Goal: Task Accomplishment & Management: Manage account settings

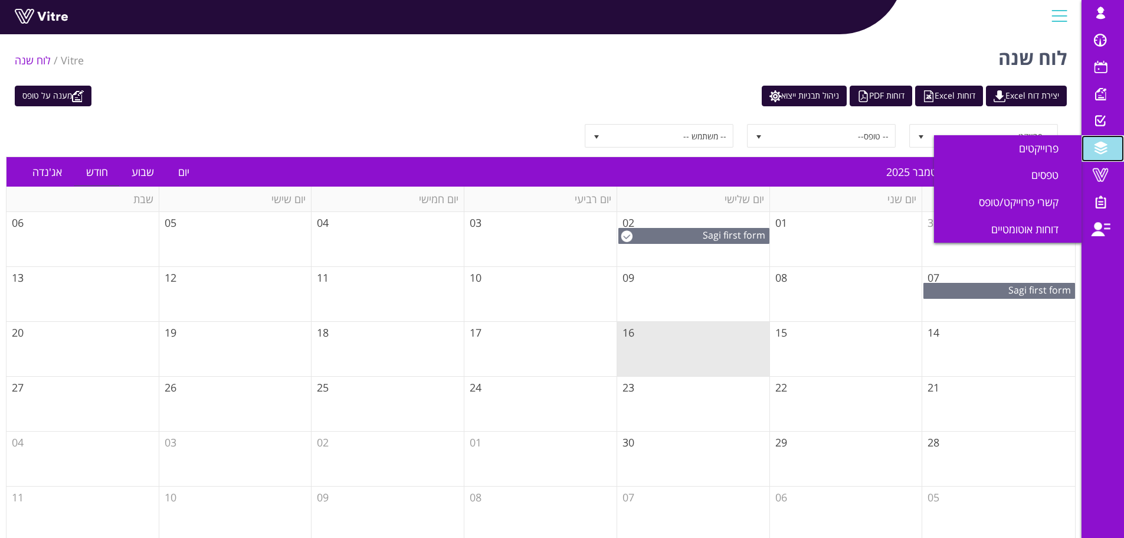
click at [1108, 150] on span at bounding box center [1101, 148] width 30 height 14
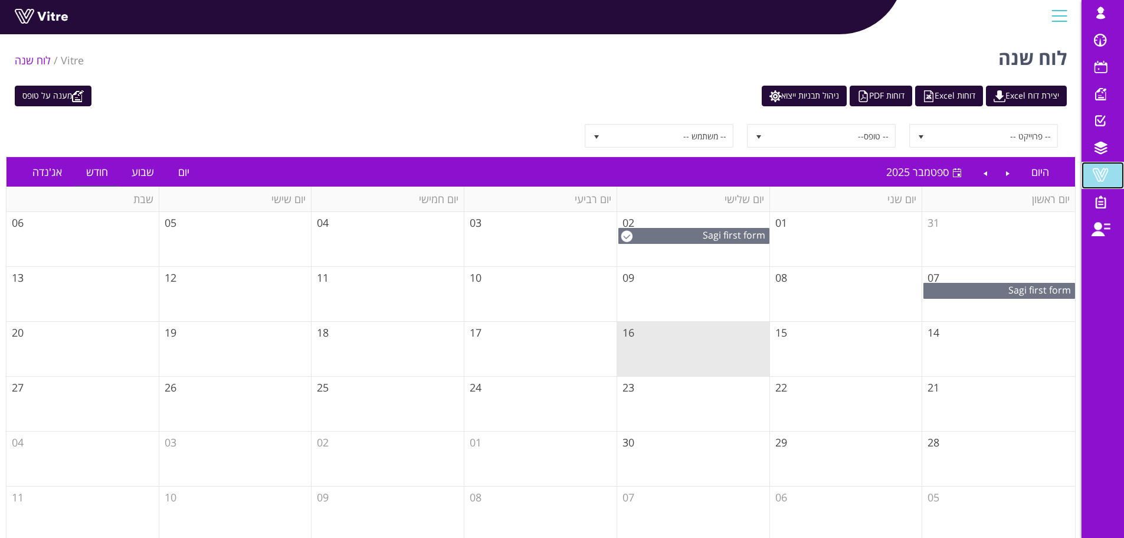
click at [1097, 178] on span at bounding box center [1101, 175] width 30 height 14
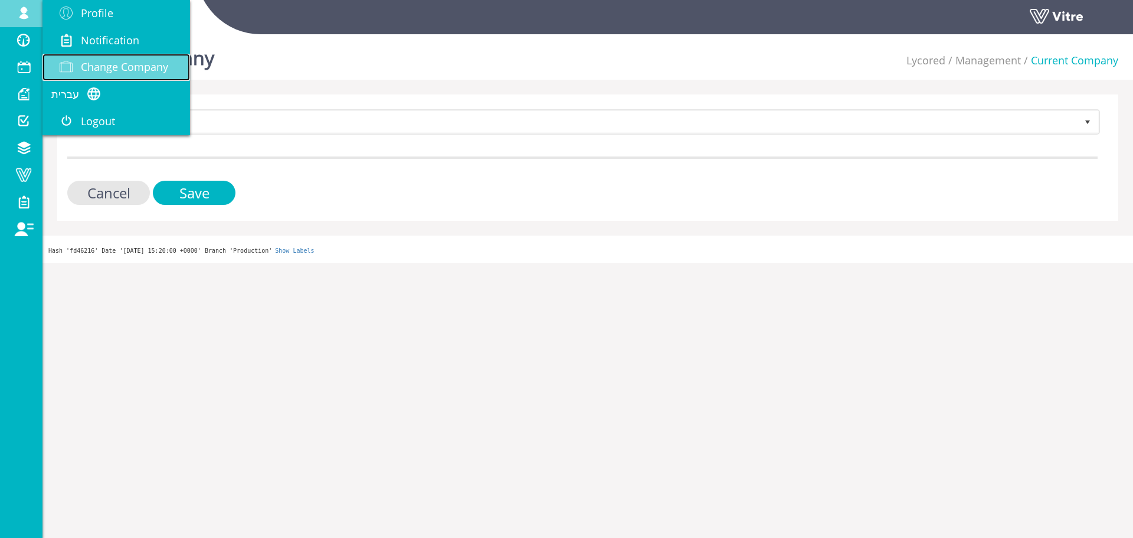
click at [105, 62] on span "Change Company" at bounding box center [124, 67] width 87 height 14
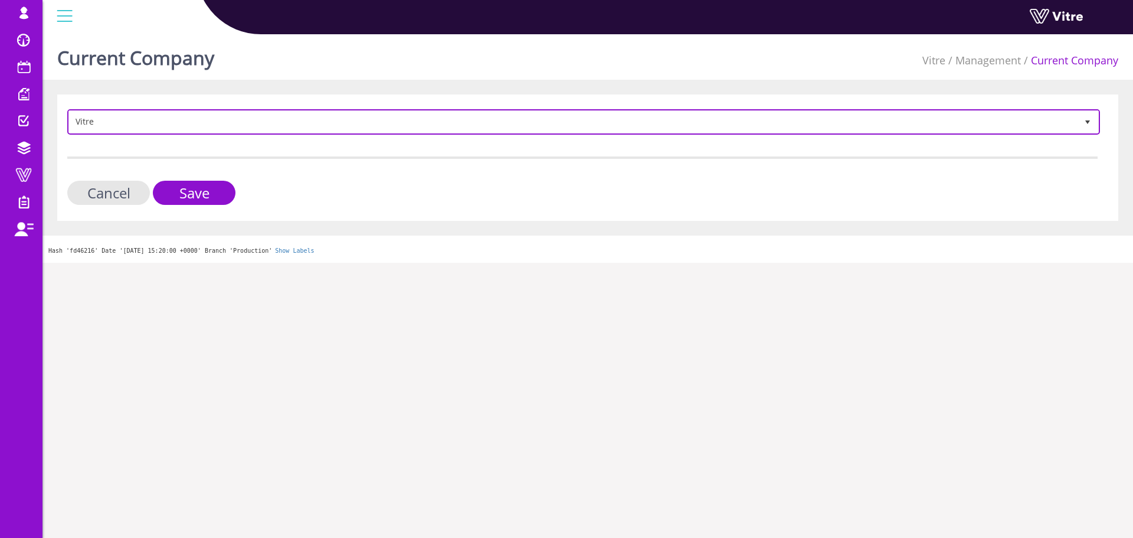
click at [170, 115] on span "Vitre" at bounding box center [573, 121] width 1008 height 21
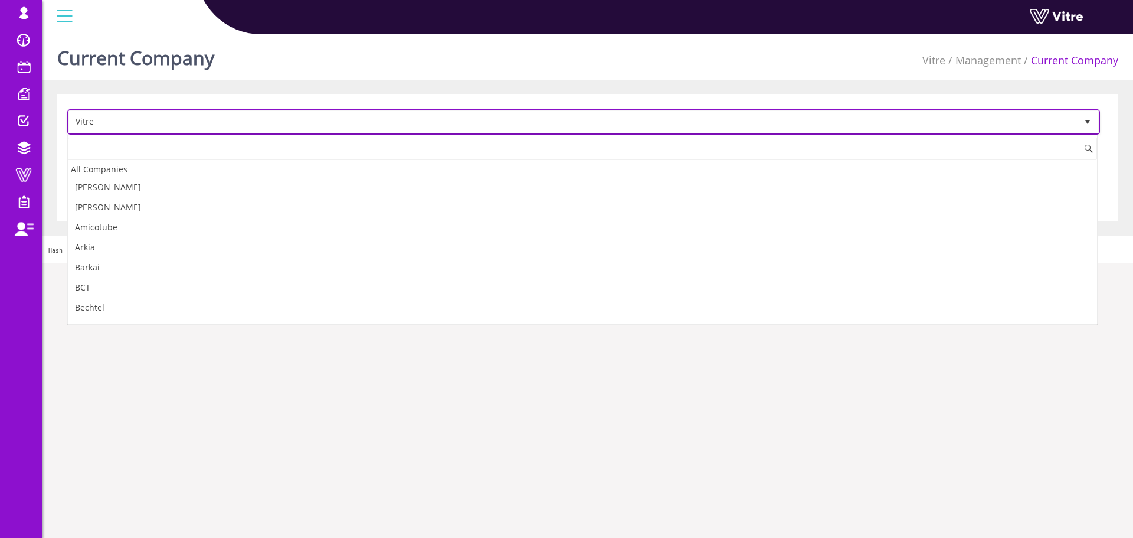
scroll to position [1561, 0]
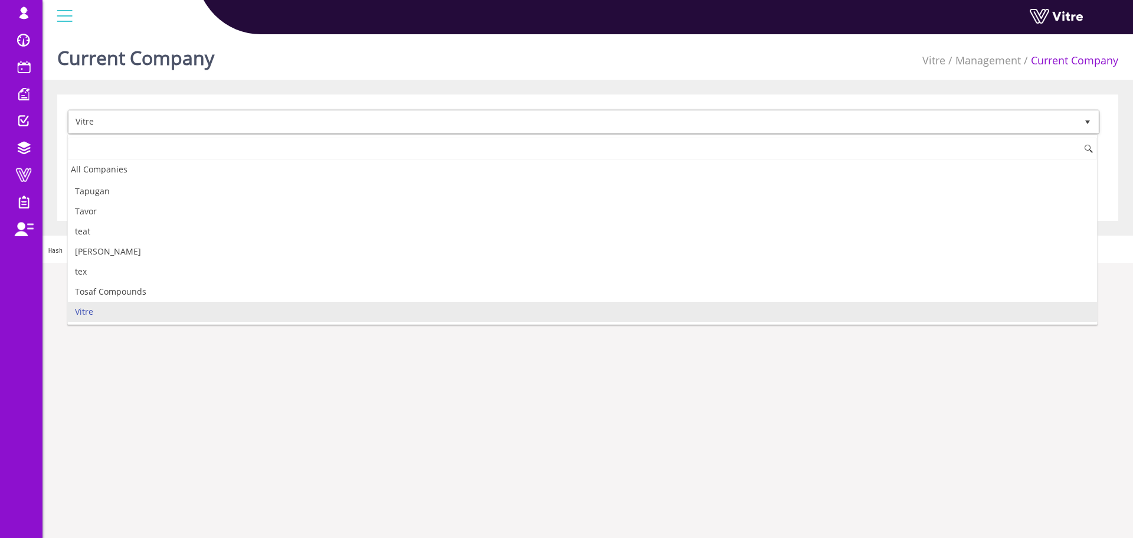
click at [152, 172] on div "All Companies" at bounding box center [582, 169] width 1029 height 16
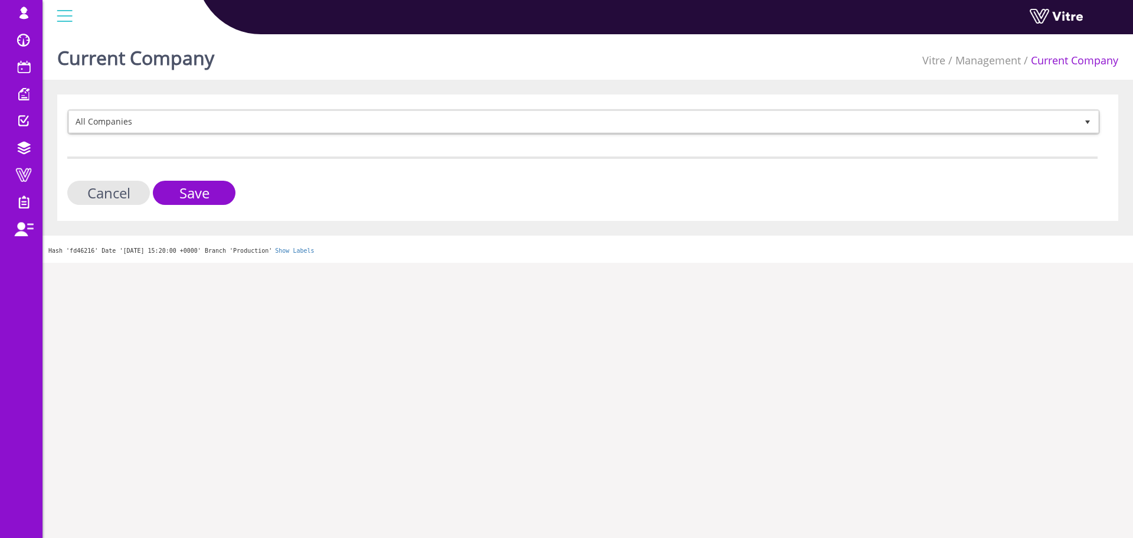
drag, startPoint x: 182, startPoint y: 168, endPoint x: 183, endPoint y: 185, distance: 17.1
click at [183, 168] on form "All Companies Cancel Save" at bounding box center [582, 157] width 1030 height 96
click at [183, 185] on input "Save" at bounding box center [194, 193] width 83 height 24
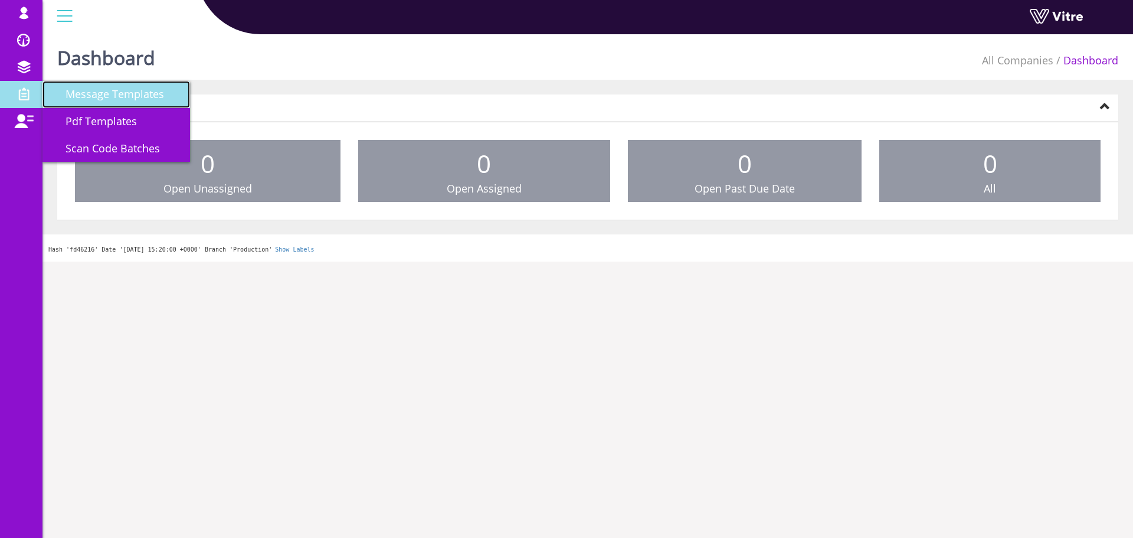
click at [99, 96] on span "Message Templates" at bounding box center [107, 94] width 113 height 14
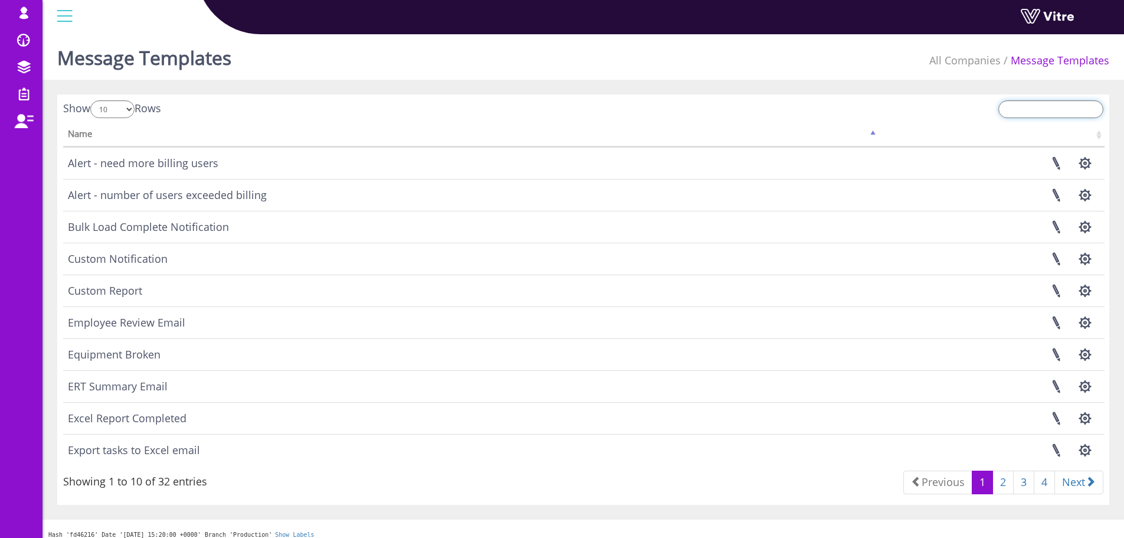
click at [1018, 105] on input "search" at bounding box center [1051, 109] width 105 height 18
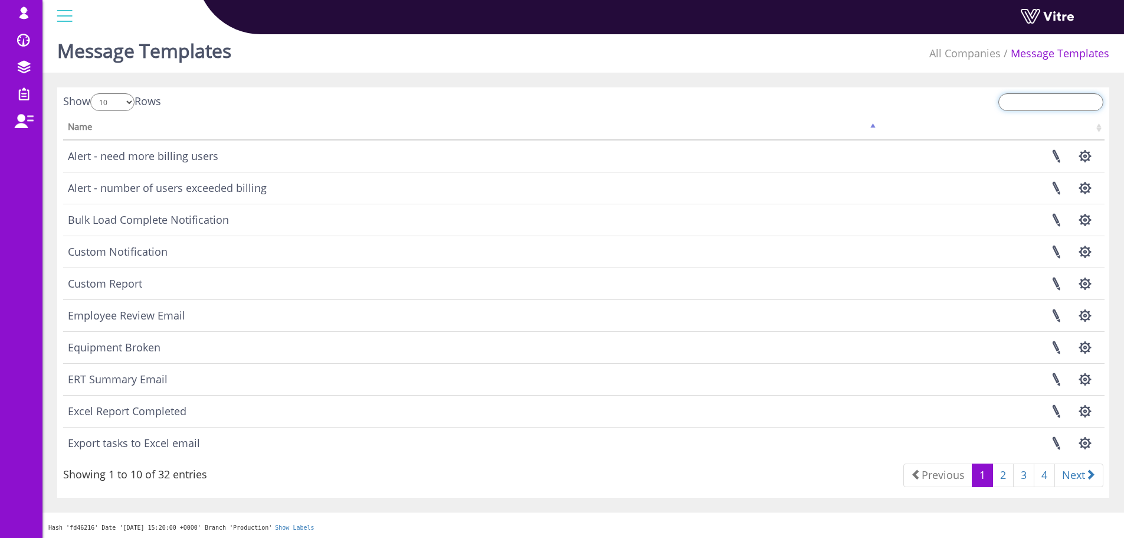
scroll to position [9, 0]
click at [1042, 477] on link "4" at bounding box center [1044, 474] width 21 height 24
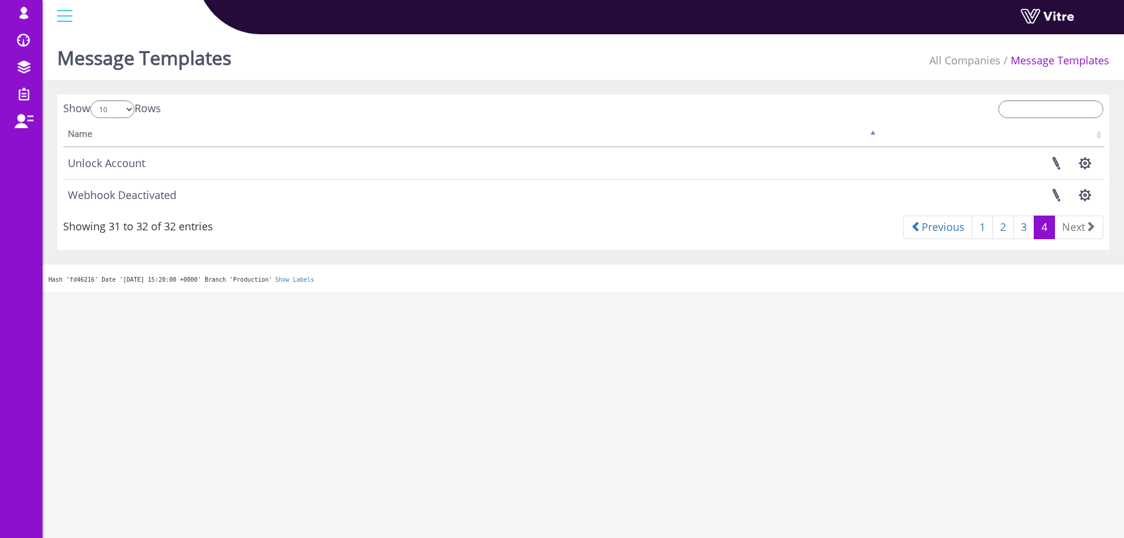
scroll to position [0, 0]
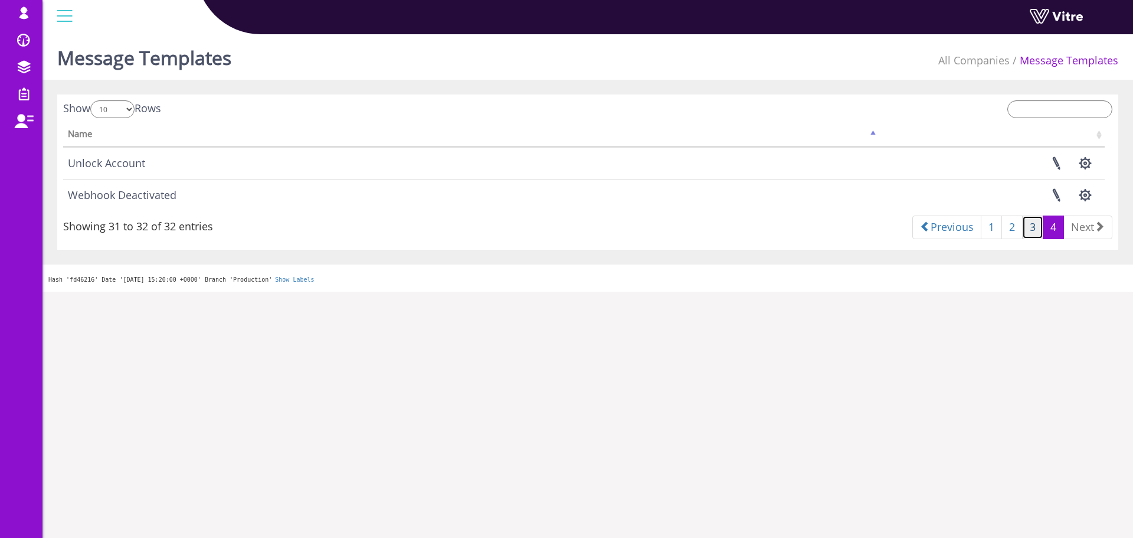
click at [1028, 226] on link "3" at bounding box center [1032, 227] width 21 height 24
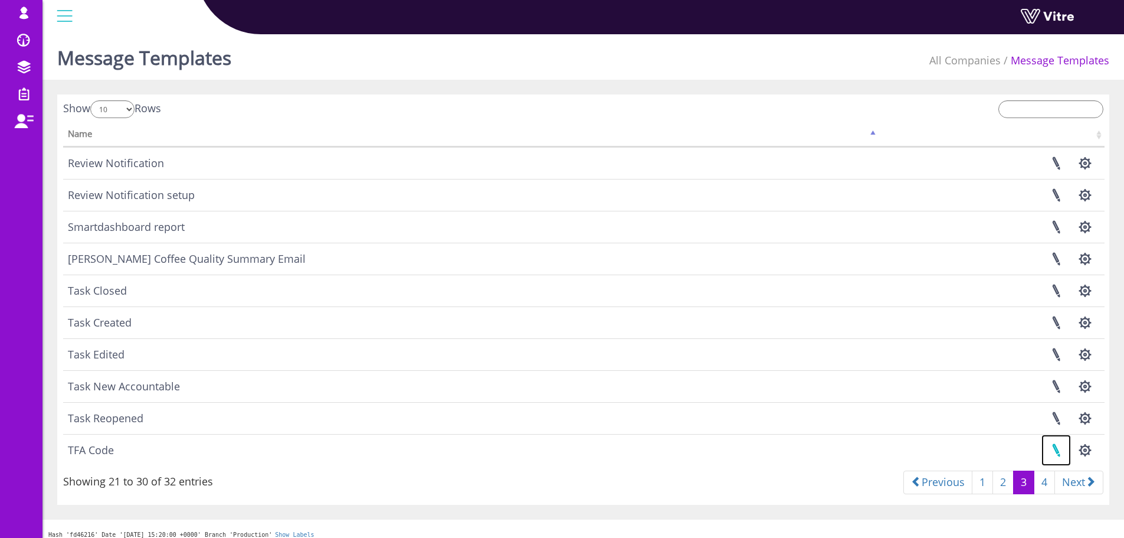
click at [1049, 450] on link at bounding box center [1057, 449] width 30 height 31
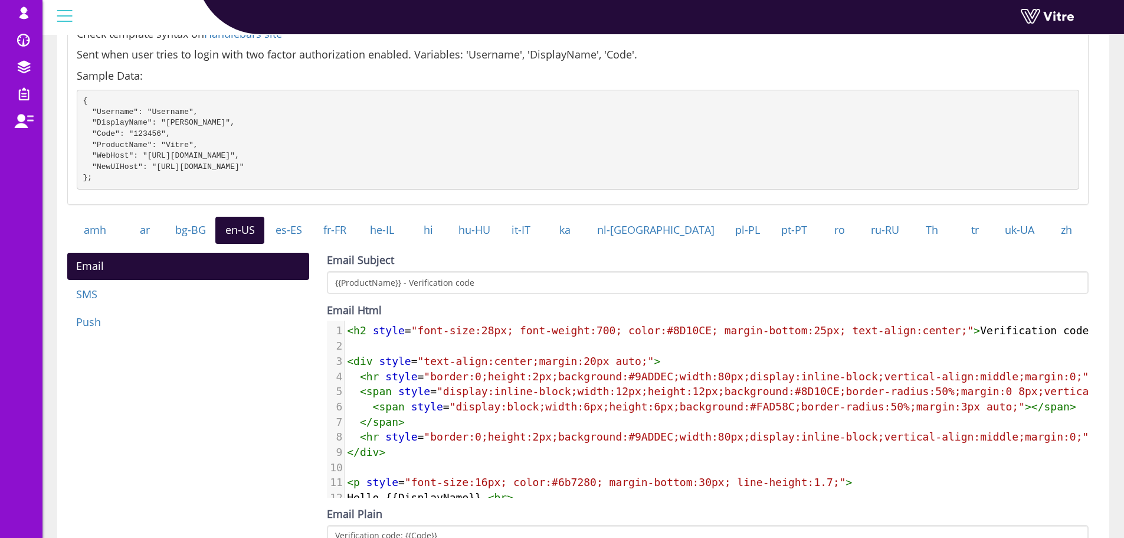
scroll to position [114, 0]
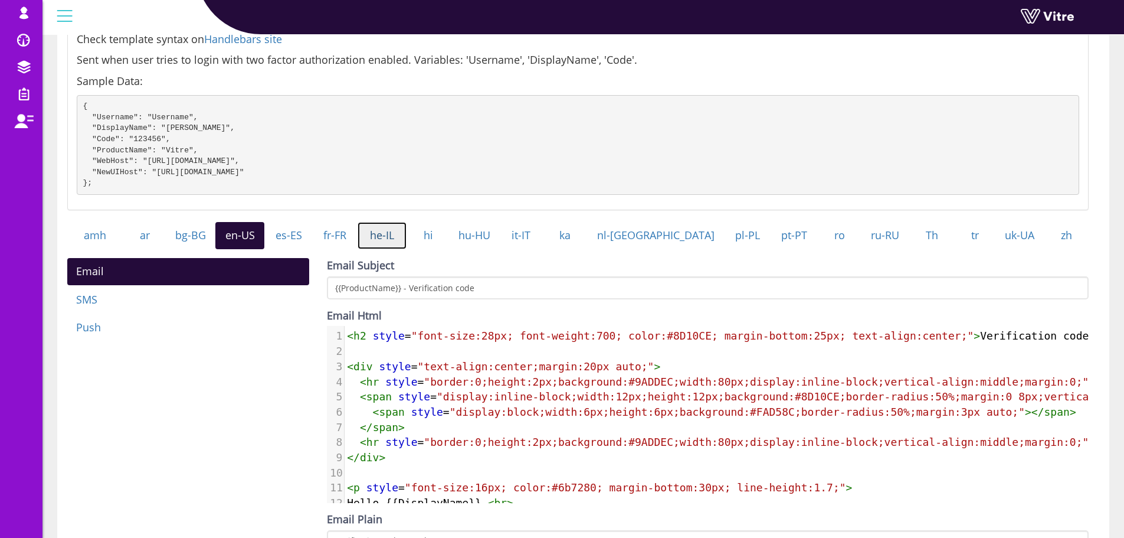
click at [388, 237] on link "he-IL" at bounding box center [382, 235] width 49 height 27
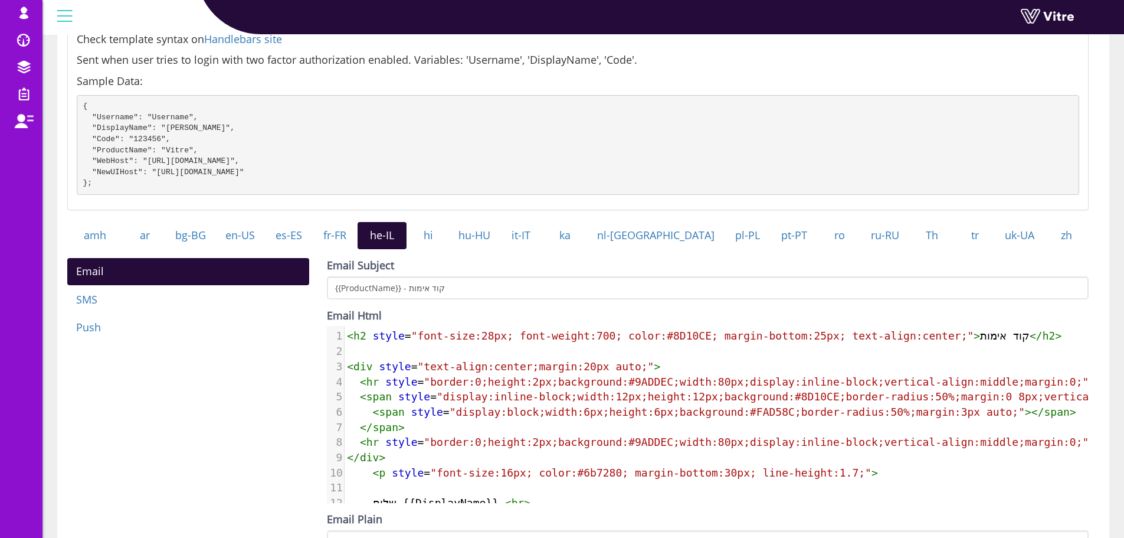
click at [277, 364] on div "Email SMS Push Email Subject {{ProductName}} - קוד אימות Email Html 19 1 < h2 s…" at bounding box center [577, 446] width 1039 height 377
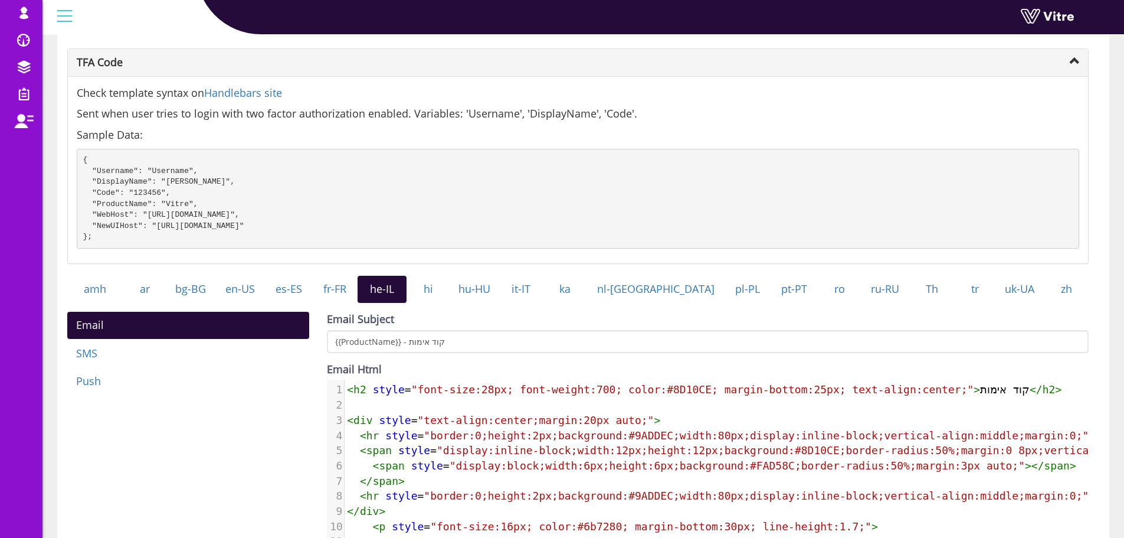
scroll to position [55, 0]
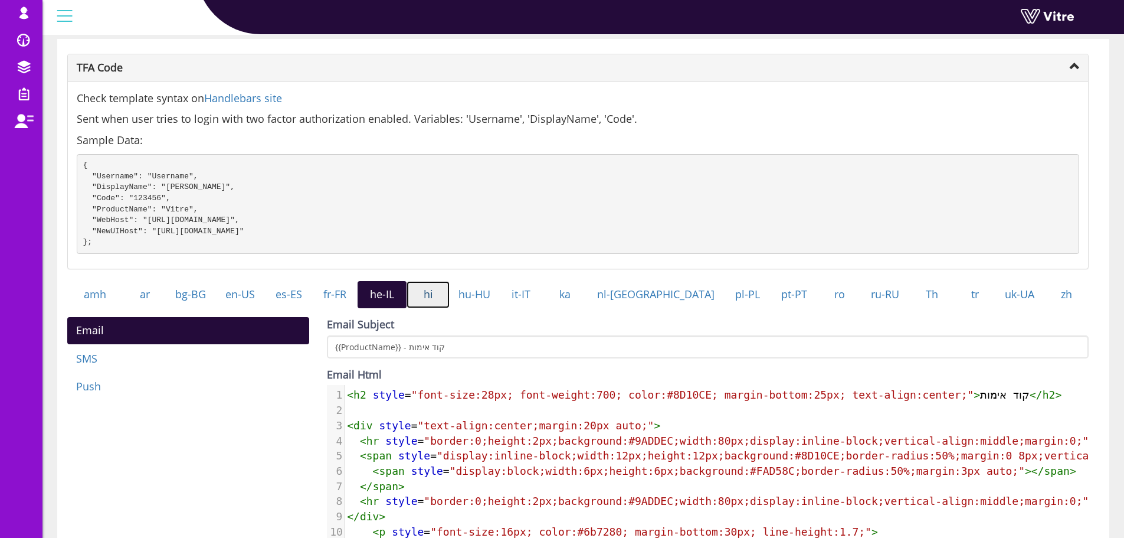
click at [449, 299] on link "hi" at bounding box center [428, 294] width 42 height 27
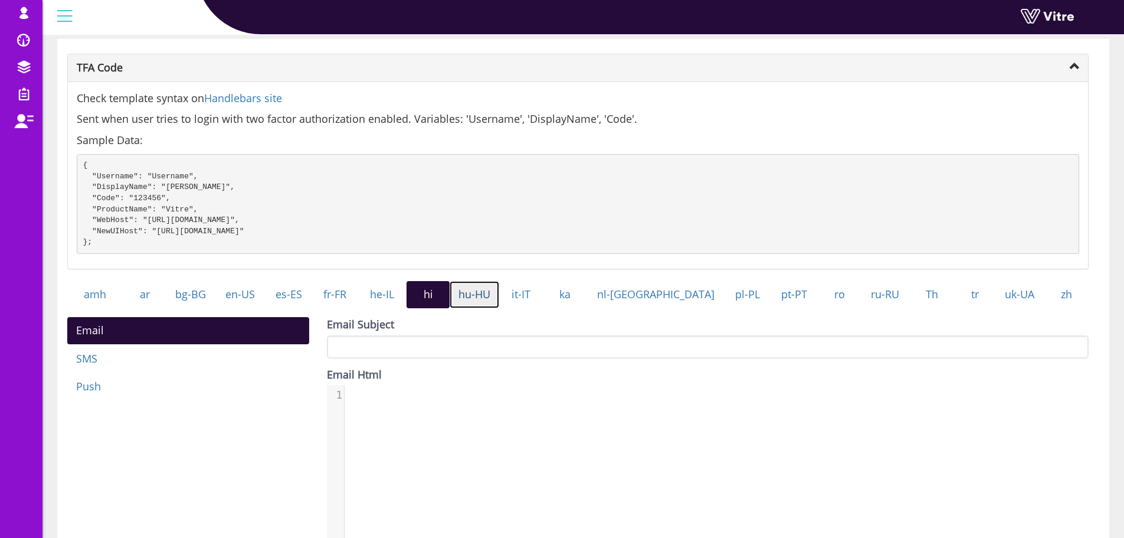
click at [490, 305] on link "hu-HU" at bounding box center [475, 294] width 50 height 27
click at [542, 305] on link "it-IT" at bounding box center [520, 294] width 43 height 27
click at [587, 308] on link "ka" at bounding box center [564, 294] width 44 height 27
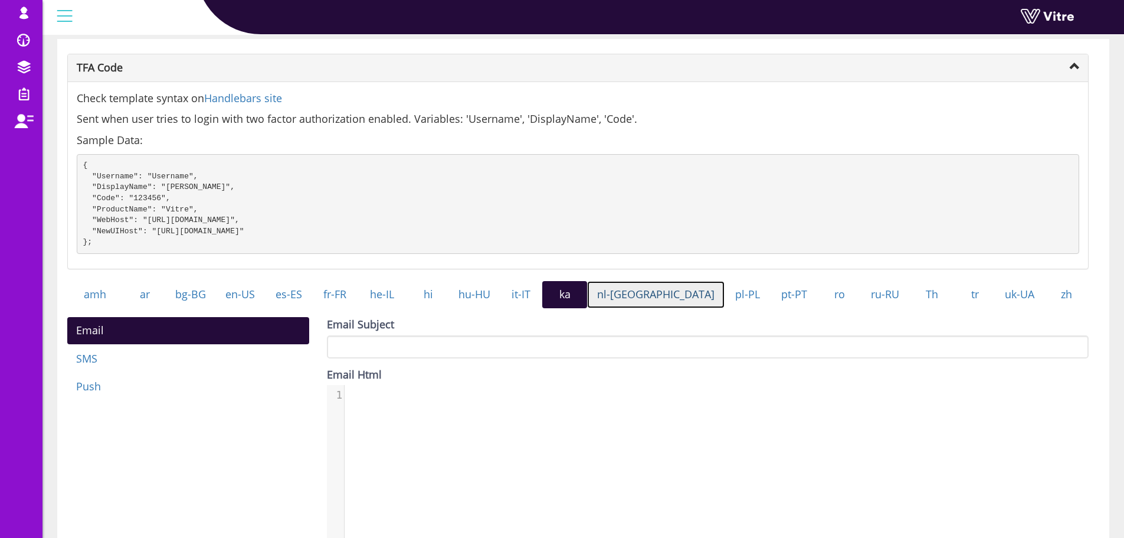
click at [651, 308] on link "nl-[GEOGRAPHIC_DATA]" at bounding box center [656, 294] width 138 height 27
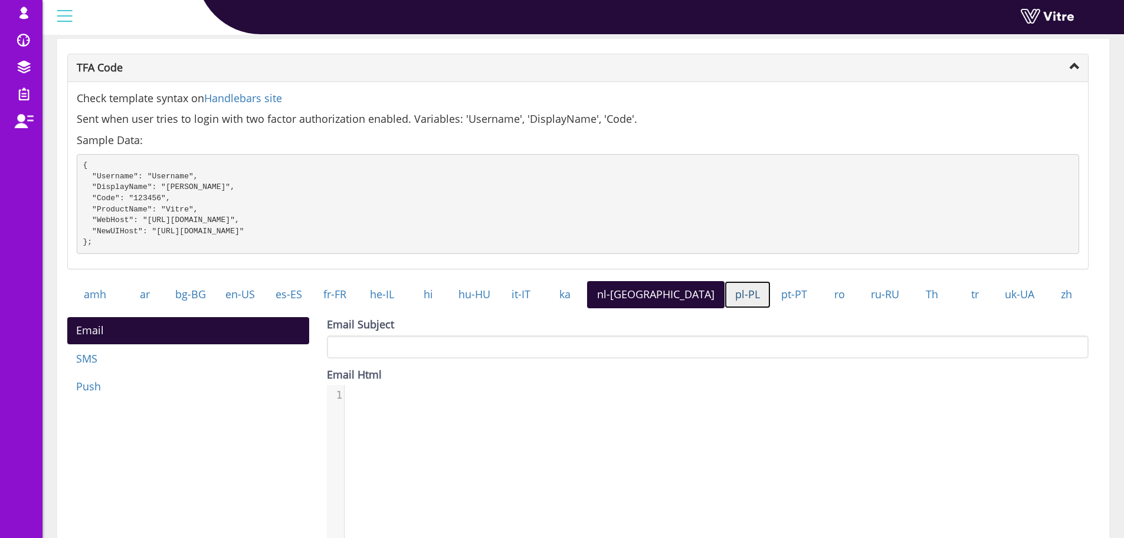
click at [725, 308] on link "pl-PL" at bounding box center [748, 294] width 46 height 27
click at [737, 308] on link "pl-PL" at bounding box center [748, 294] width 46 height 27
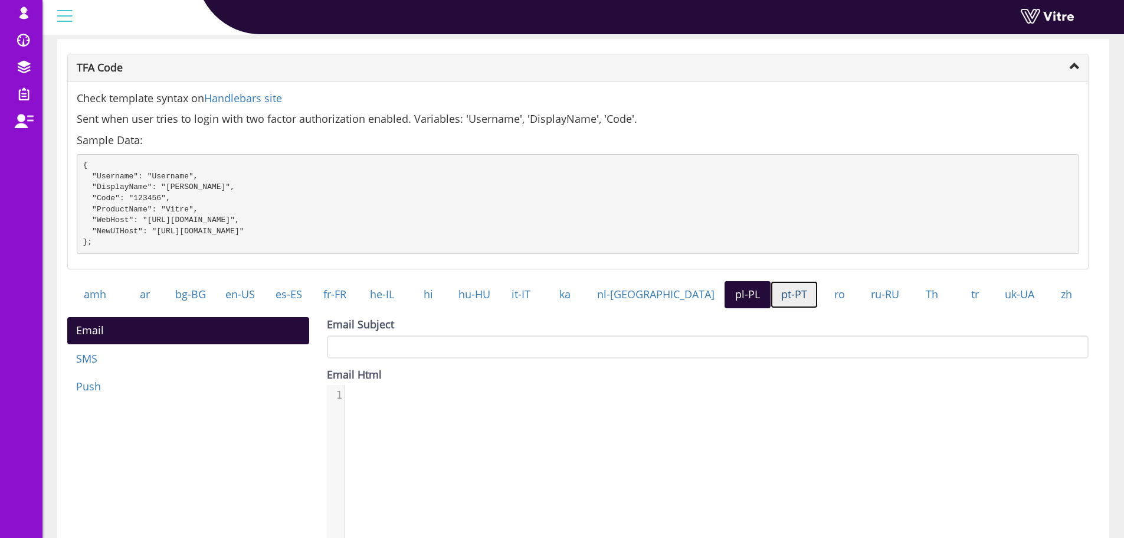
click at [772, 308] on link "pt-PT" at bounding box center [794, 294] width 47 height 27
click at [818, 308] on link "ro" at bounding box center [840, 294] width 44 height 27
click at [862, 308] on link "ru-RU" at bounding box center [885, 294] width 47 height 27
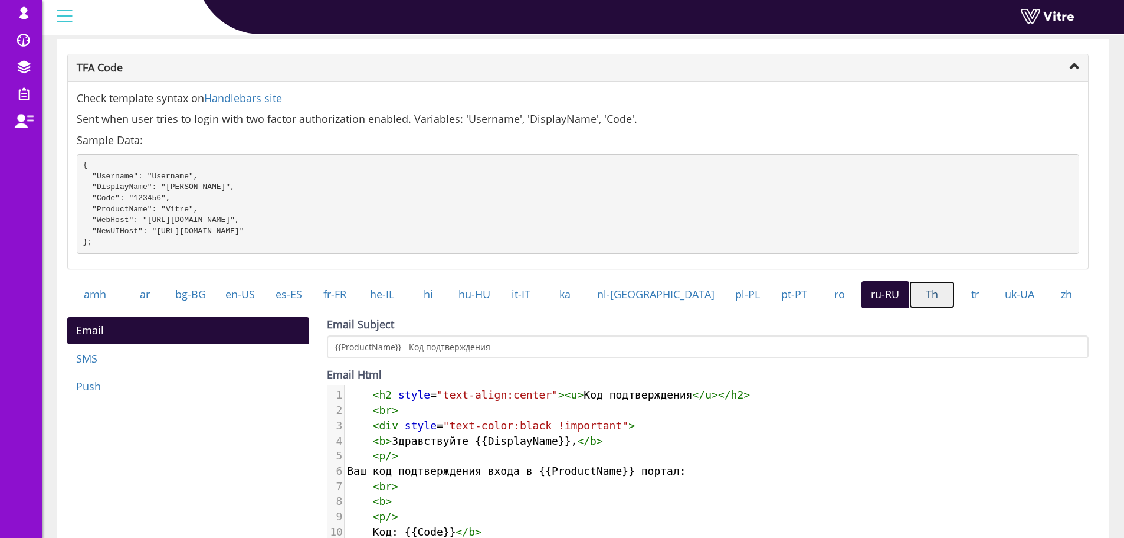
click at [909, 308] on link "Th" at bounding box center [931, 294] width 45 height 27
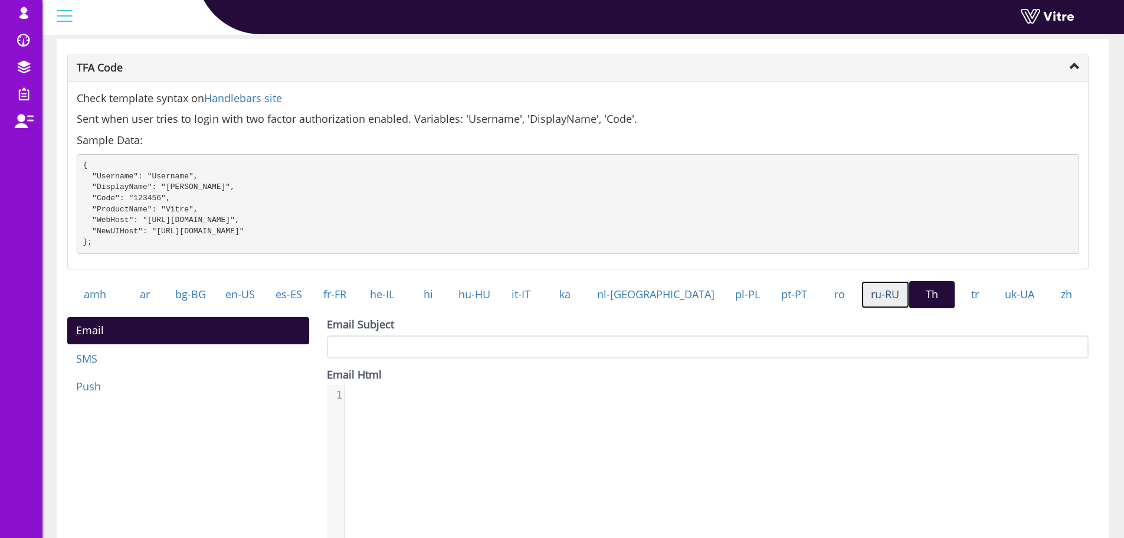
click at [865, 307] on link "ru-RU" at bounding box center [885, 294] width 47 height 27
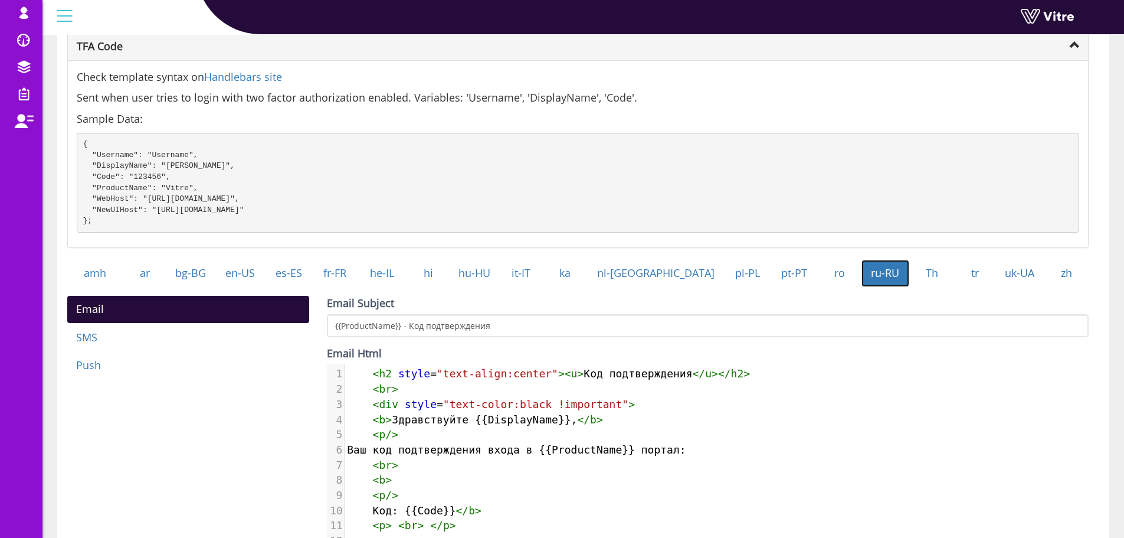
scroll to position [0, 0]
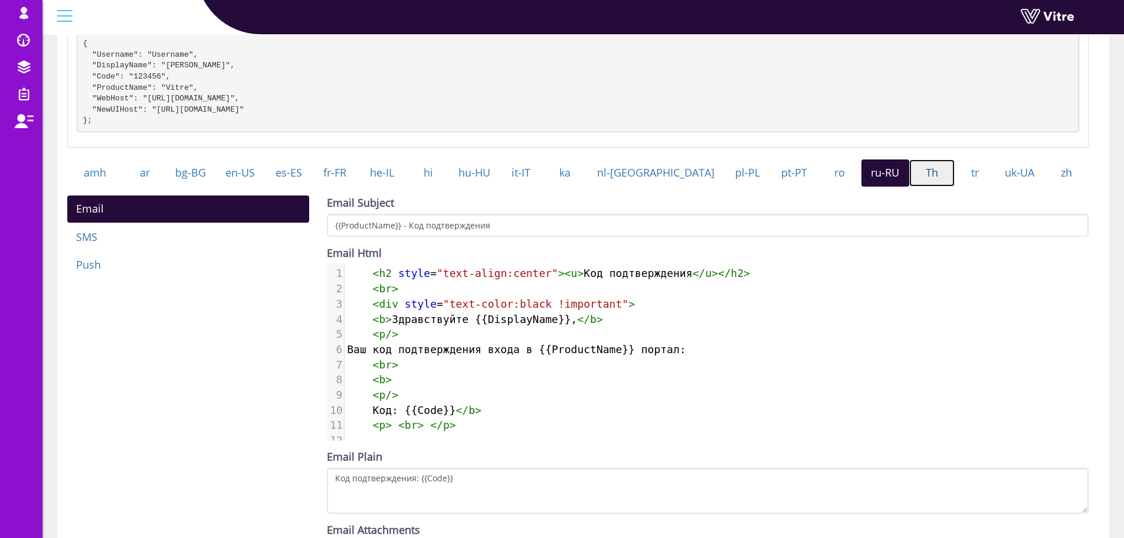
click at [920, 186] on link "Th" at bounding box center [931, 172] width 45 height 27
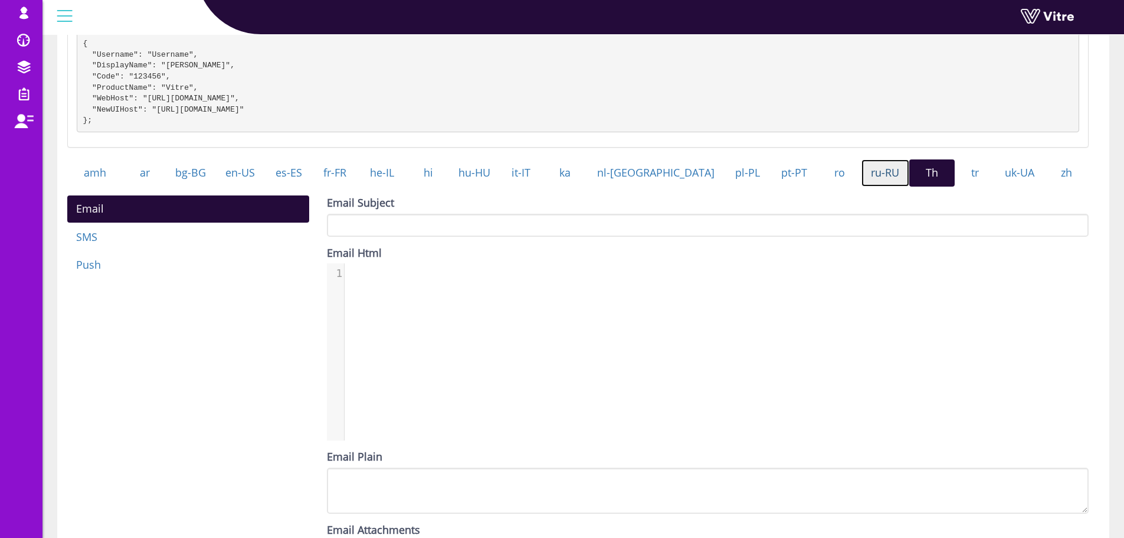
click at [868, 184] on link "ru-RU" at bounding box center [885, 172] width 47 height 27
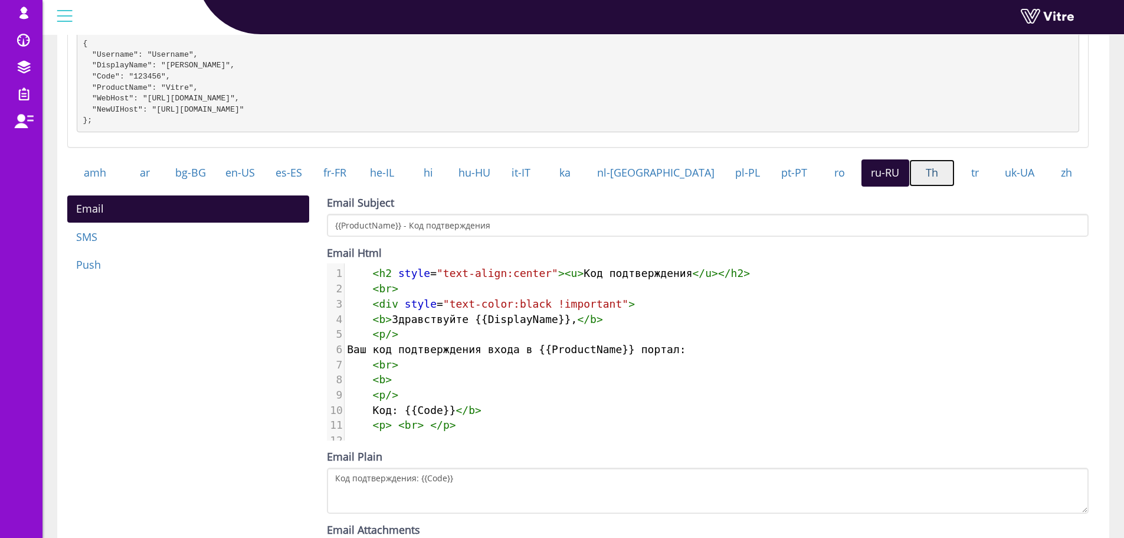
click at [940, 178] on link "Th" at bounding box center [931, 172] width 45 height 27
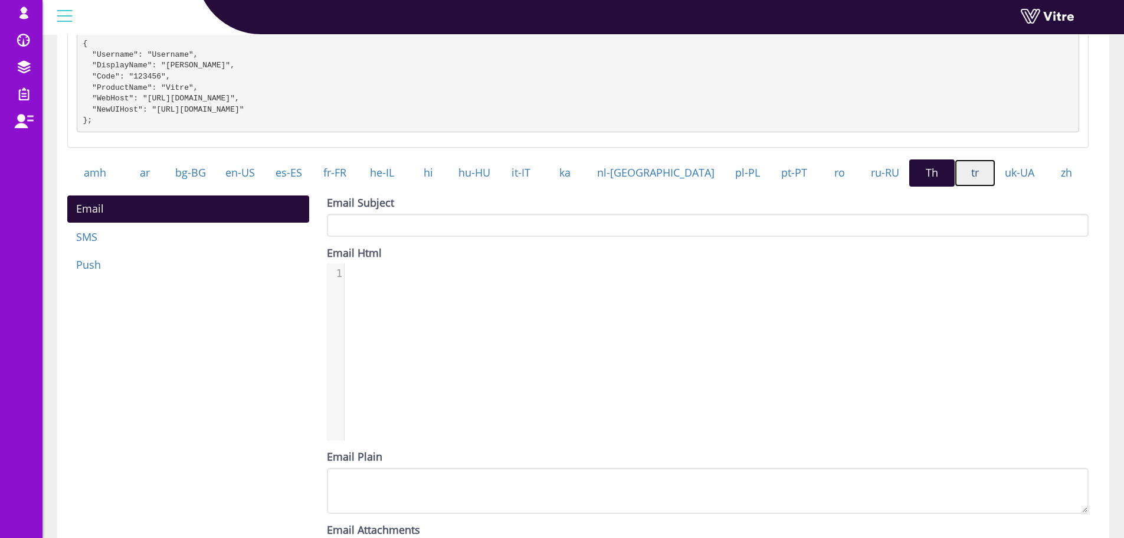
click at [967, 182] on link "tr" at bounding box center [975, 172] width 41 height 27
click at [996, 183] on link "uk-UA" at bounding box center [1020, 172] width 48 height 27
click at [1050, 181] on link "zh" at bounding box center [1067, 172] width 44 height 27
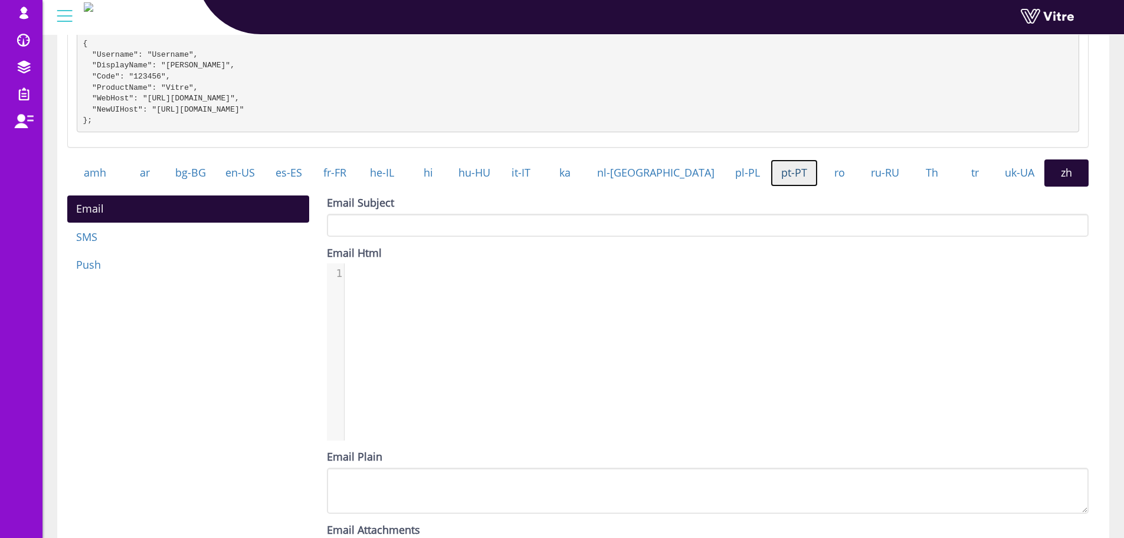
click at [771, 186] on link "pt-PT" at bounding box center [794, 172] width 47 height 27
click at [725, 186] on link "pl-PL" at bounding box center [748, 172] width 46 height 27
click at [818, 186] on link "ro" at bounding box center [840, 172] width 44 height 27
click at [862, 186] on link "ru-RU" at bounding box center [885, 172] width 47 height 27
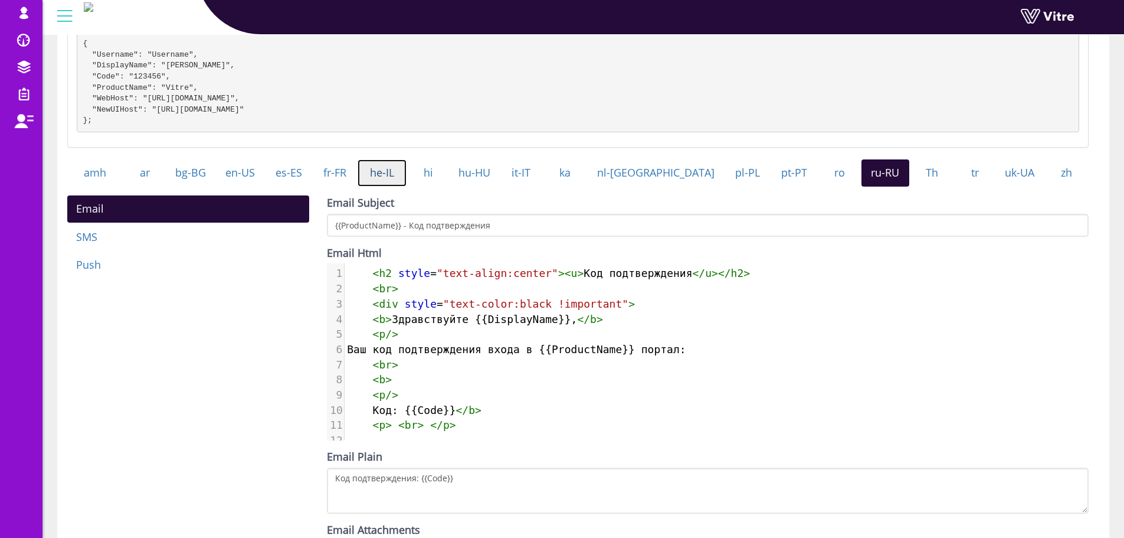
click at [395, 183] on link "he-IL" at bounding box center [382, 172] width 49 height 27
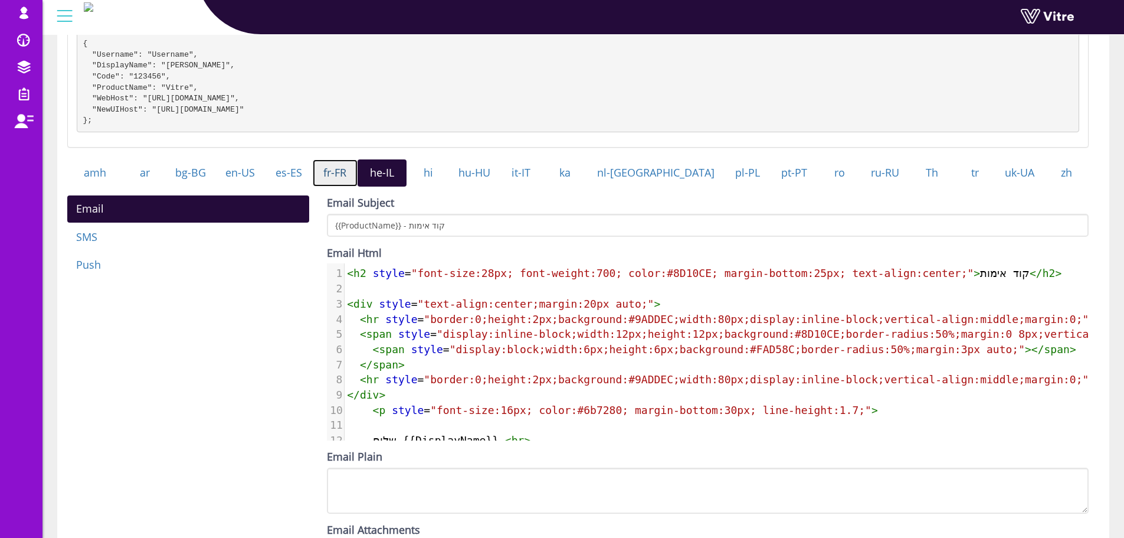
click at [358, 186] on link "fr-FR" at bounding box center [335, 172] width 45 height 27
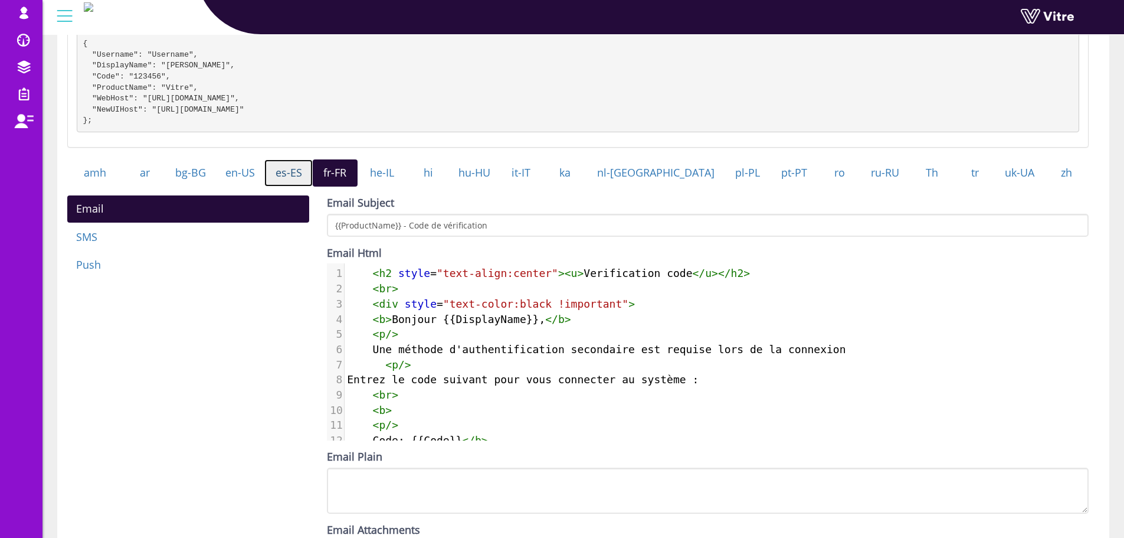
click at [305, 184] on link "es-ES" at bounding box center [288, 172] width 48 height 27
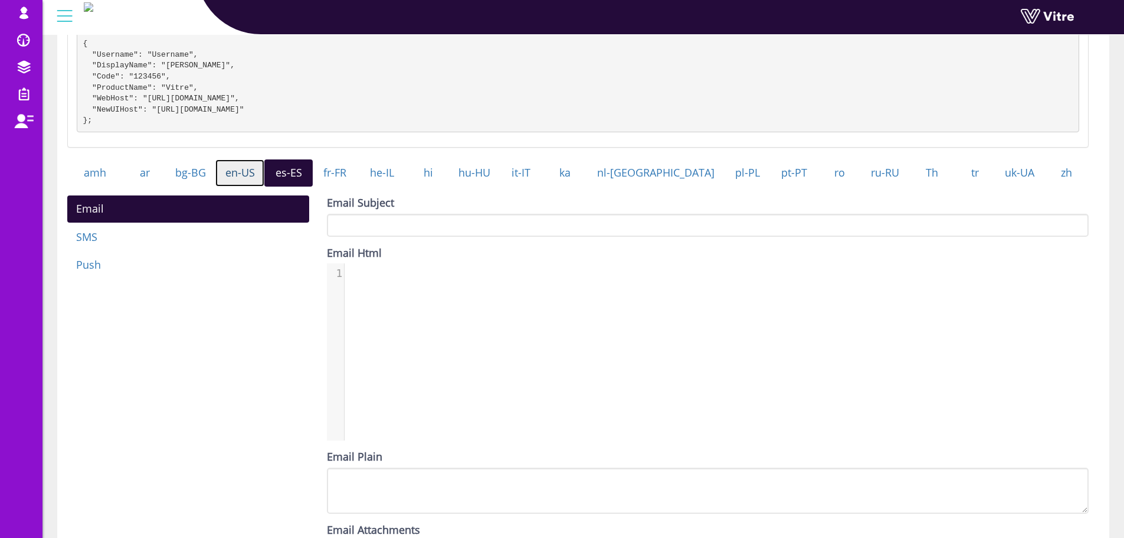
click at [264, 185] on link "en-US" at bounding box center [239, 172] width 49 height 27
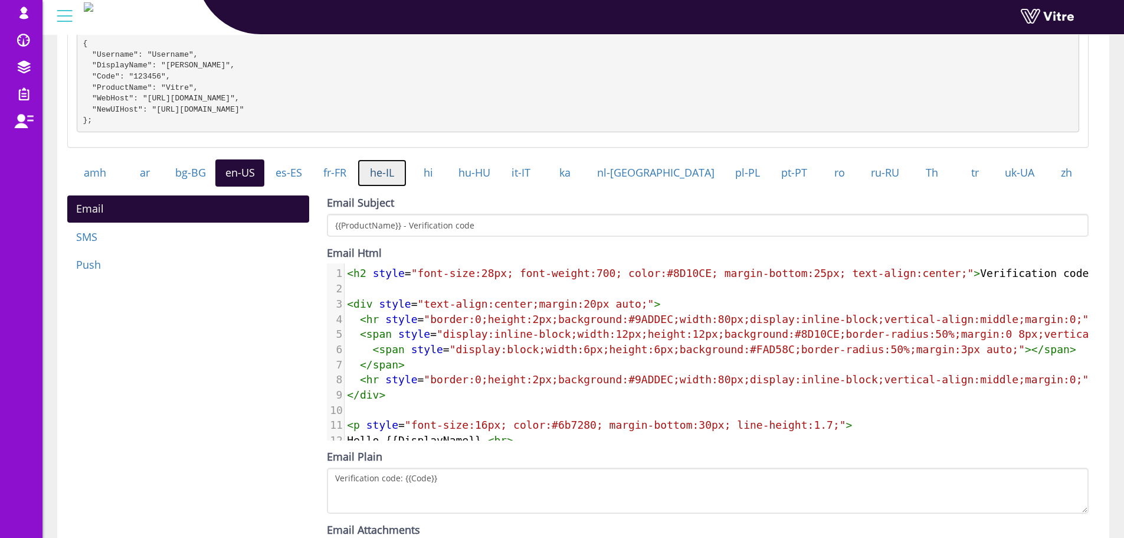
click at [407, 182] on link "he-IL" at bounding box center [382, 172] width 49 height 27
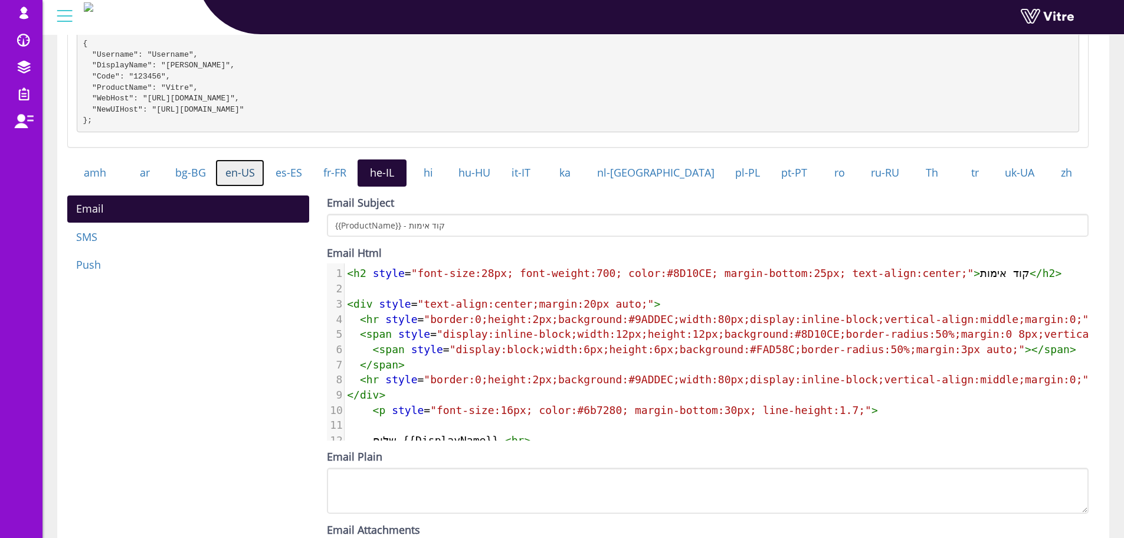
click at [260, 178] on link "en-US" at bounding box center [239, 172] width 49 height 27
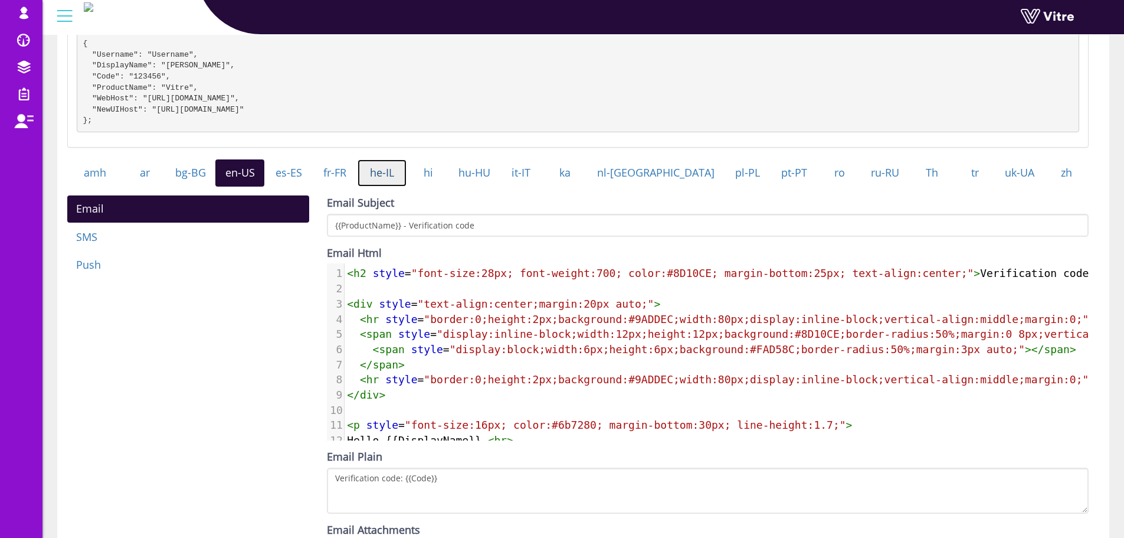
click at [407, 186] on link "he-IL" at bounding box center [382, 172] width 49 height 27
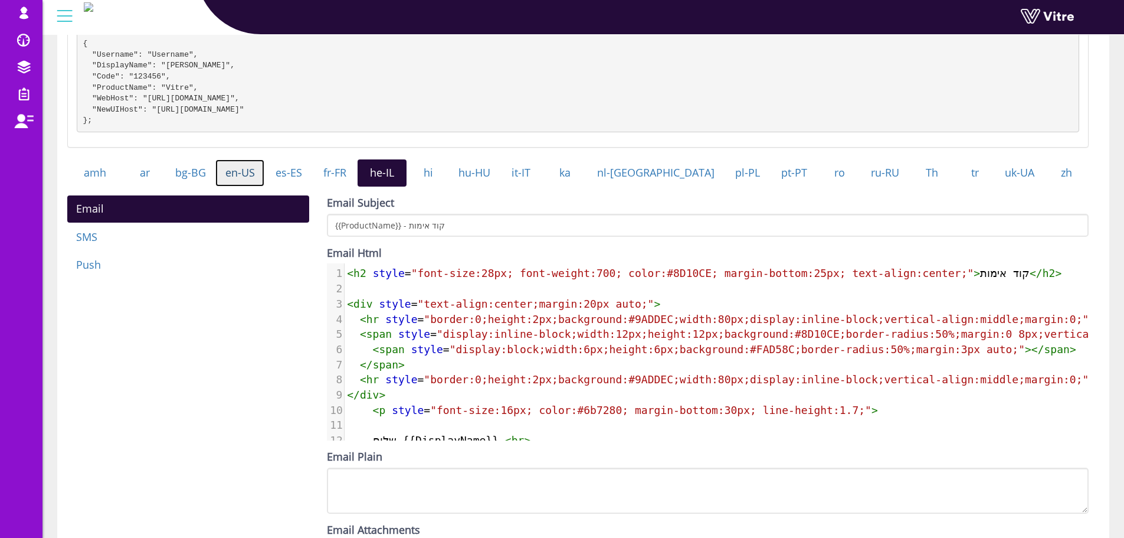
click at [264, 185] on link "en-US" at bounding box center [239, 172] width 49 height 27
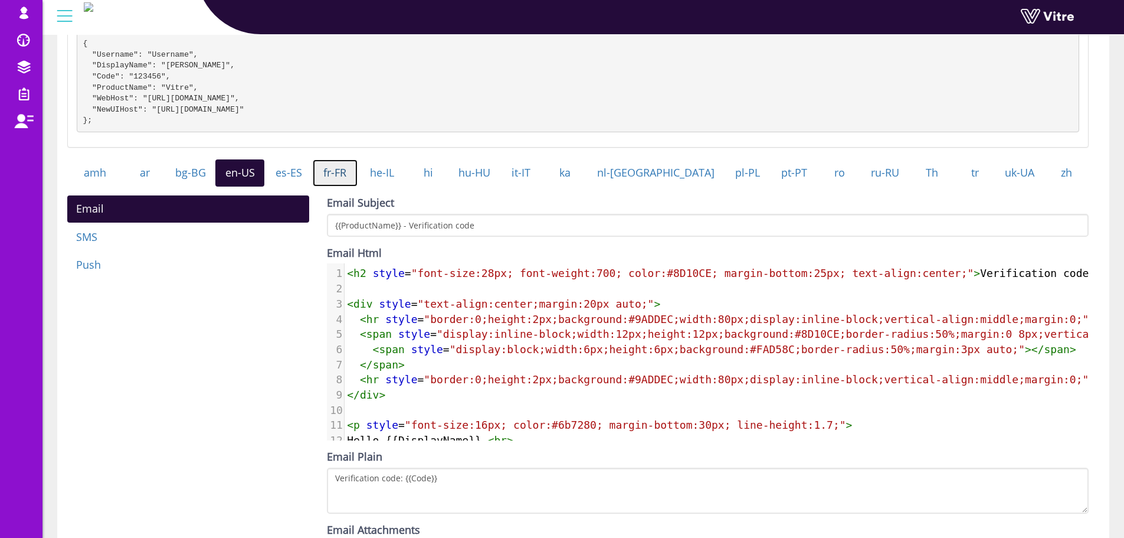
click at [346, 186] on link "fr-FR" at bounding box center [335, 172] width 45 height 27
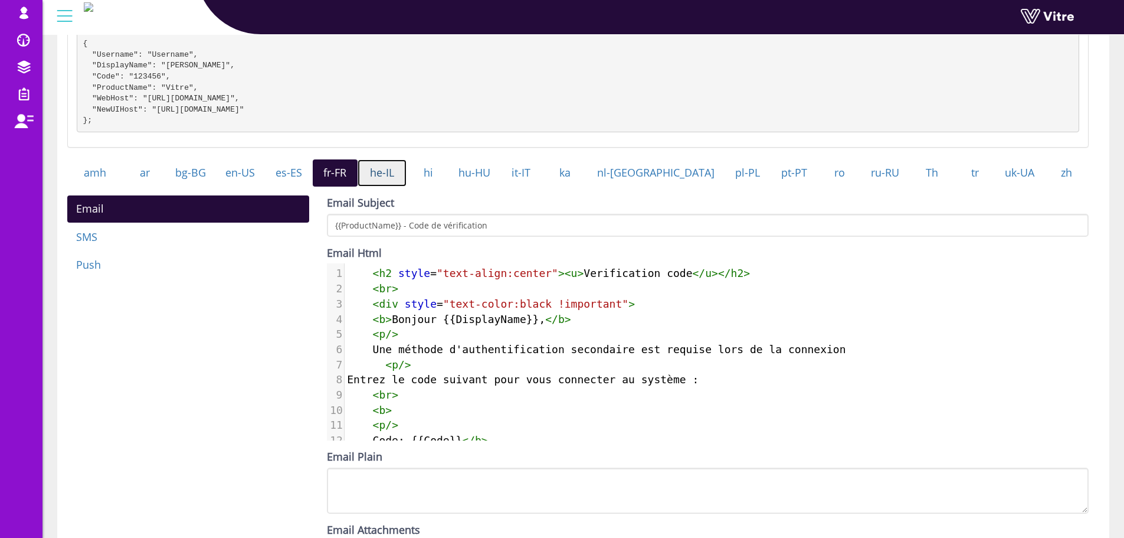
click at [393, 184] on link "he-IL" at bounding box center [382, 172] width 49 height 27
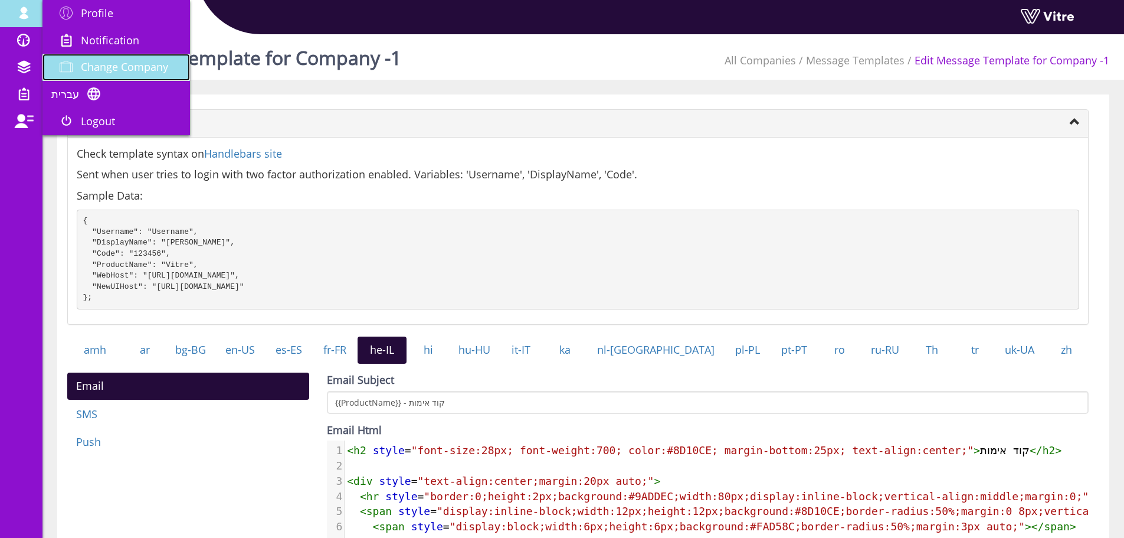
click at [138, 61] on span "Change Company" at bounding box center [124, 67] width 87 height 14
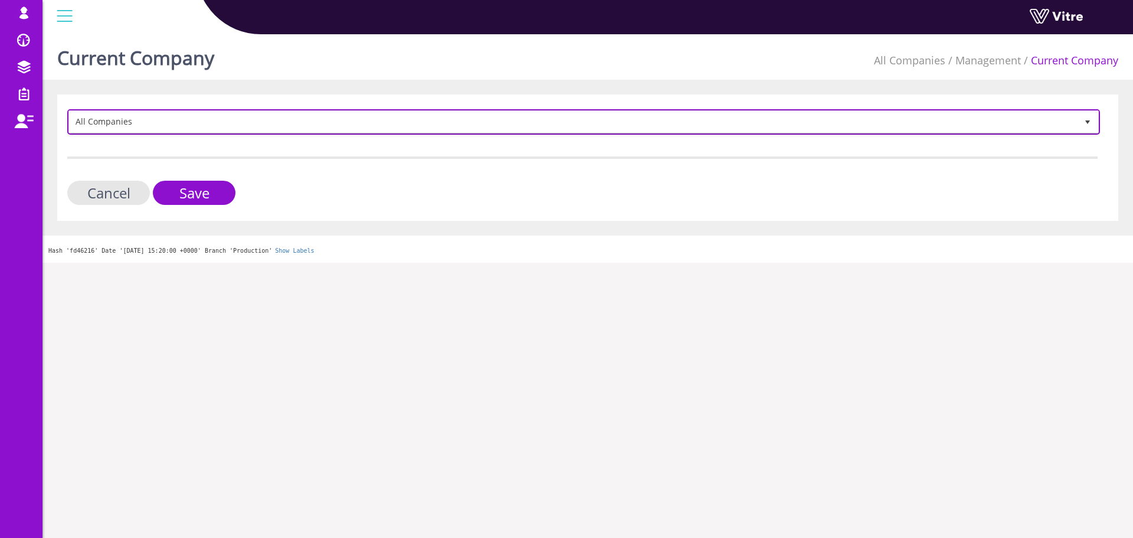
click at [215, 116] on span "All Companies" at bounding box center [573, 121] width 1008 height 21
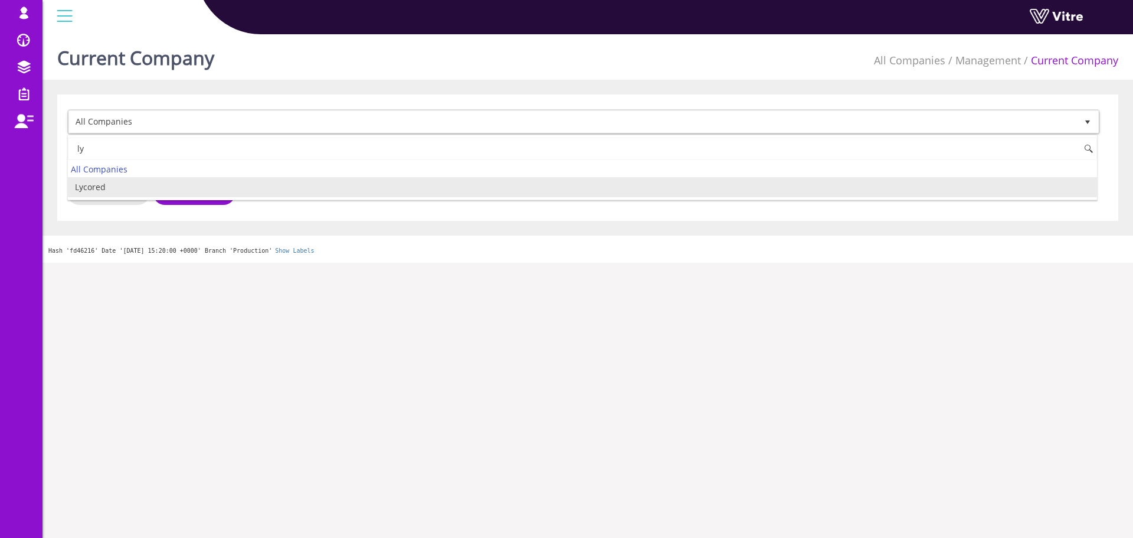
click at [167, 186] on li "Lycored" at bounding box center [582, 187] width 1029 height 20
type input "ly"
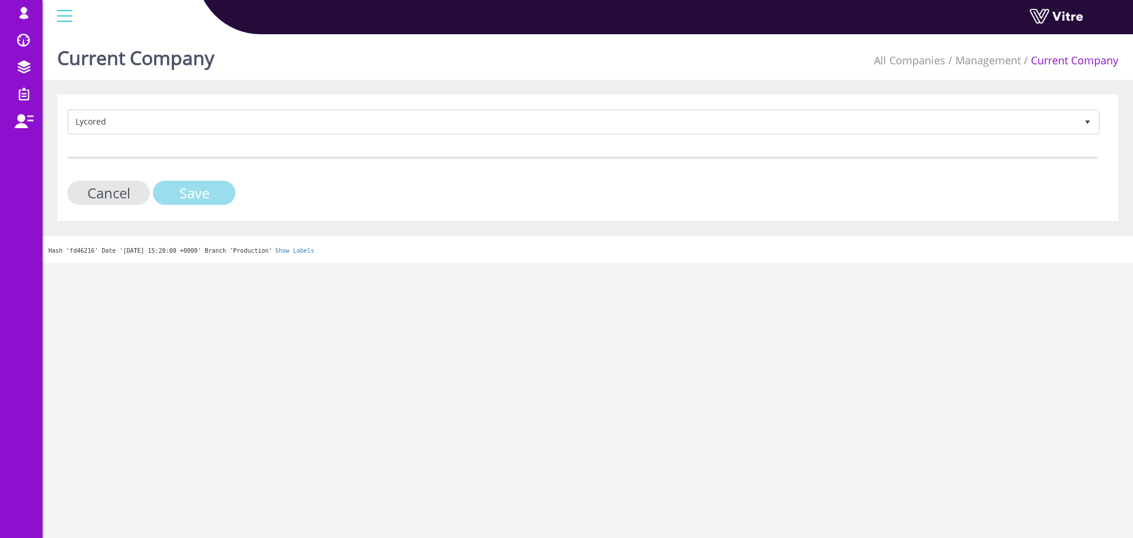
click at [189, 197] on input "Save" at bounding box center [194, 193] width 83 height 24
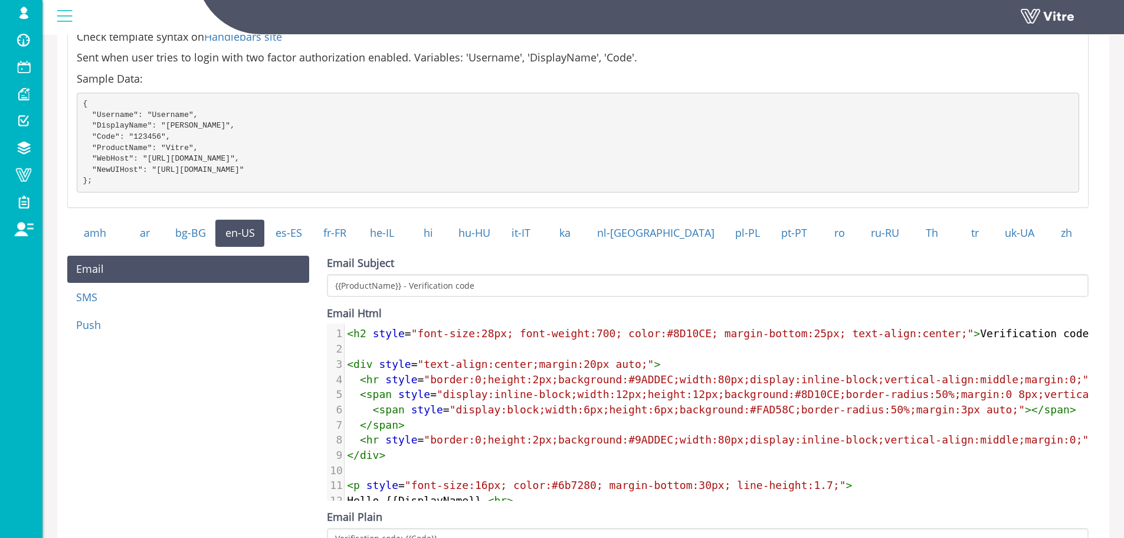
scroll to position [118, 0]
click at [407, 233] on link "he-IL" at bounding box center [382, 231] width 49 height 27
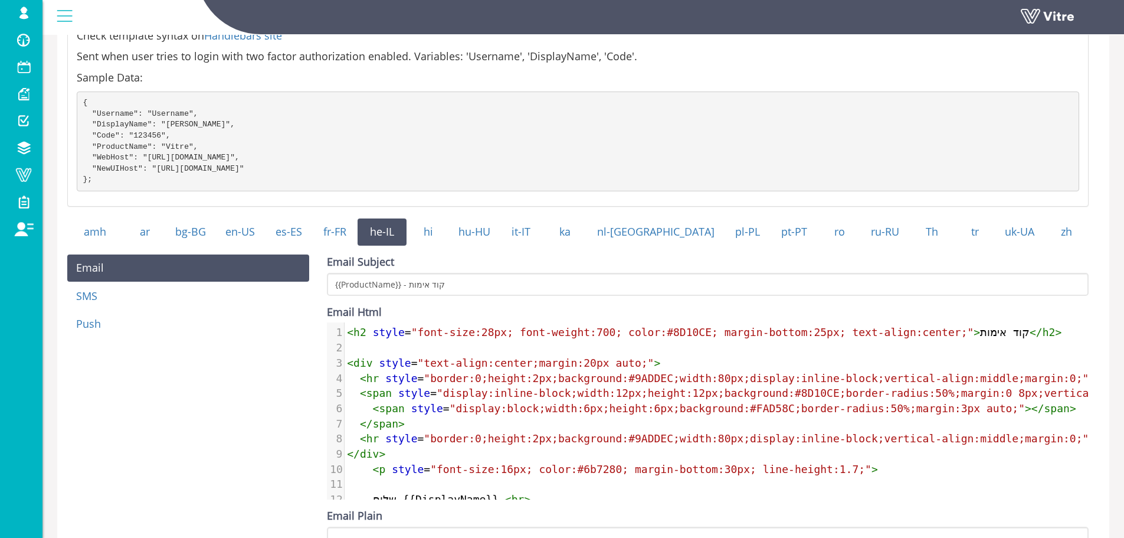
click at [271, 375] on div "Email SMS Push Email Subject {{ProductName}} - קוד אימות Email Html 19 1 < h2 s…" at bounding box center [577, 442] width 1039 height 377
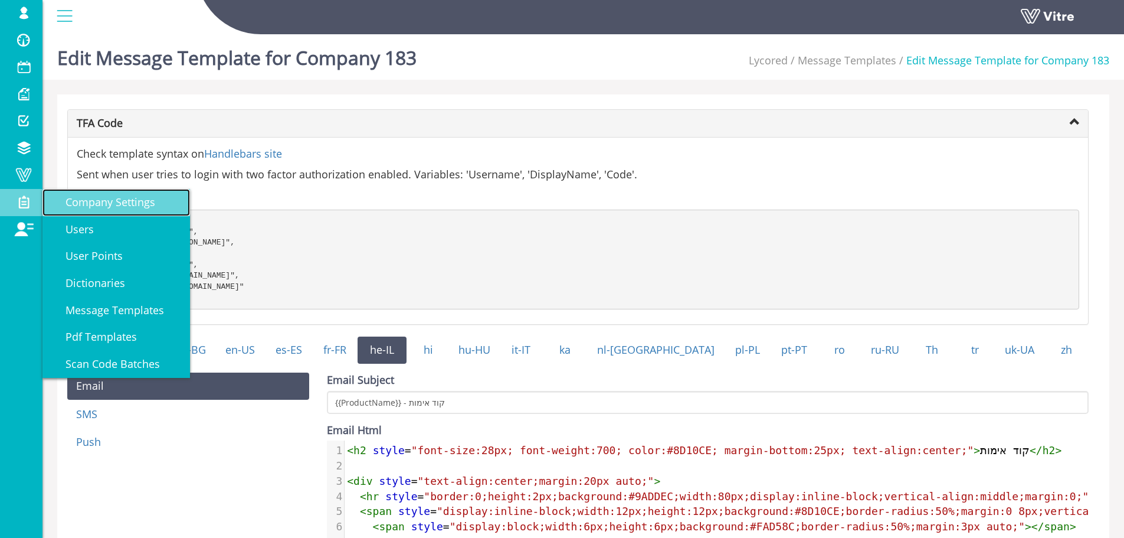
click at [45, 204] on link "Company Settings" at bounding box center [116, 202] width 148 height 27
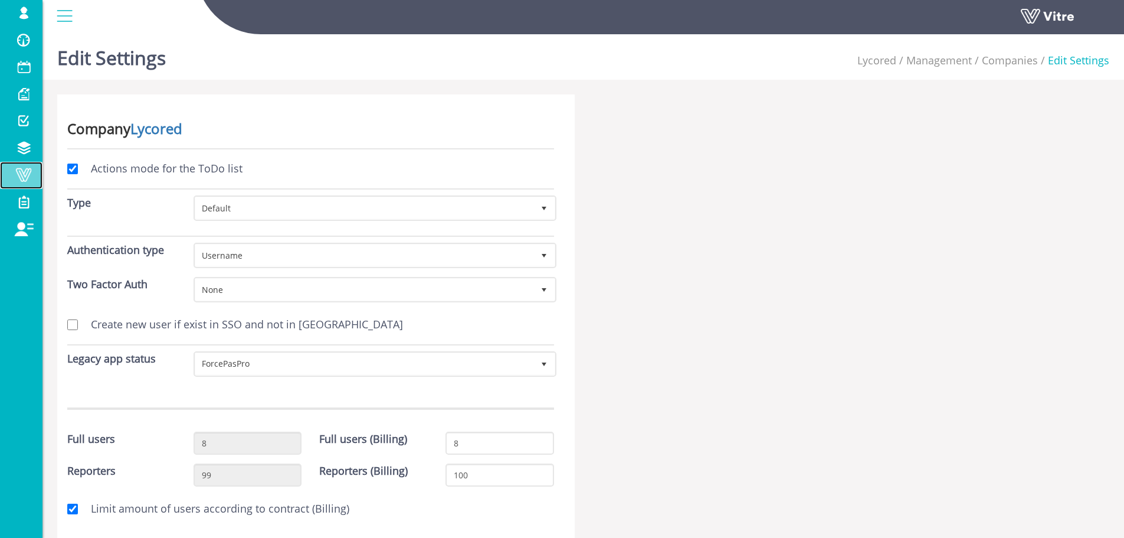
click at [30, 178] on span at bounding box center [24, 175] width 30 height 14
